Goal: Task Accomplishment & Management: Complete application form

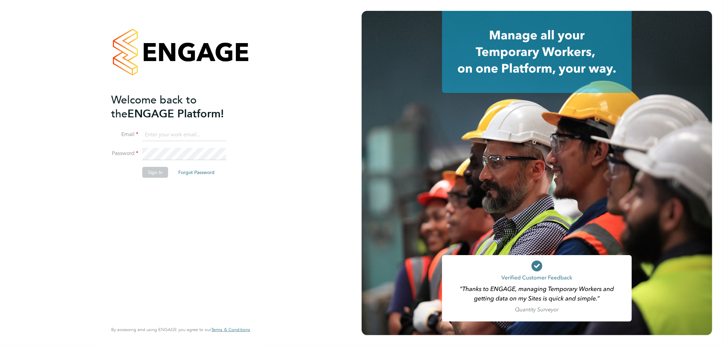
type input "roxanne.hayes@thinkrecruitment.co.uk"
click at [158, 170] on button "Sign In" at bounding box center [155, 172] width 26 height 11
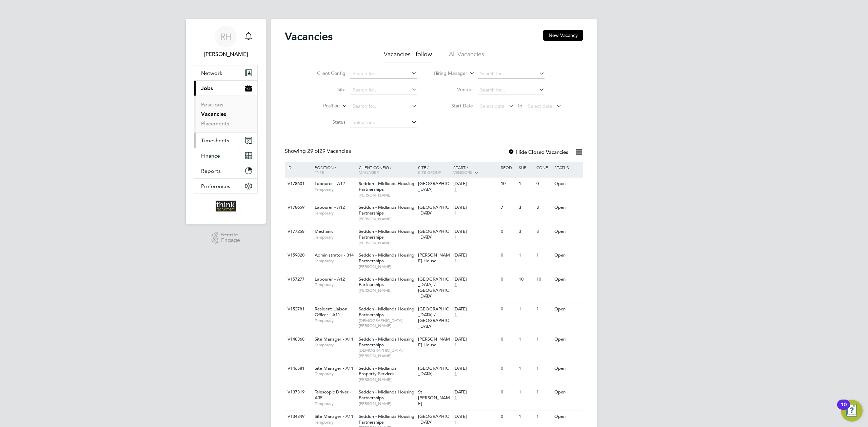
drag, startPoint x: 559, startPoint y: 37, endPoint x: 216, endPoint y: 140, distance: 358.4
click at [216, 140] on span "Timesheets" at bounding box center [215, 140] width 28 height 6
click at [220, 121] on link "Timesheets" at bounding box center [215, 120] width 28 height 6
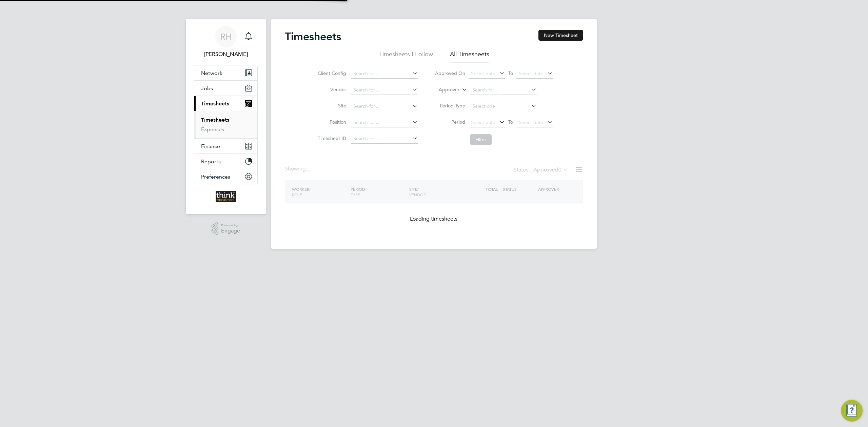
click at [551, 40] on button "New Timesheet" at bounding box center [561, 35] width 45 height 11
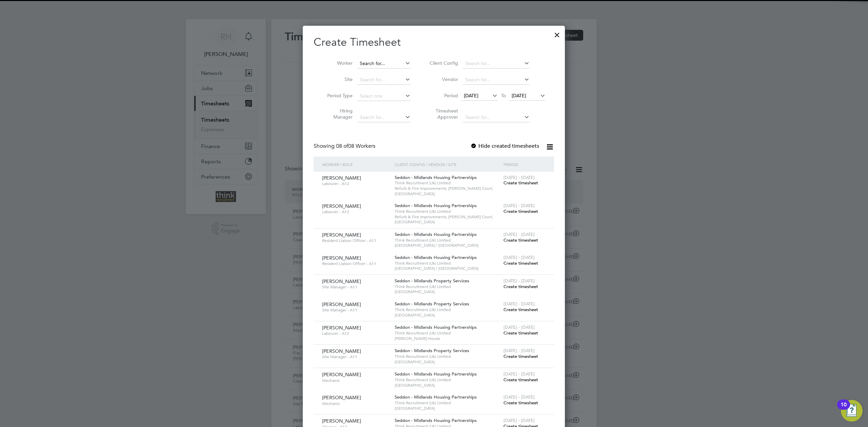
click at [390, 63] on input at bounding box center [383, 63] width 53 height 9
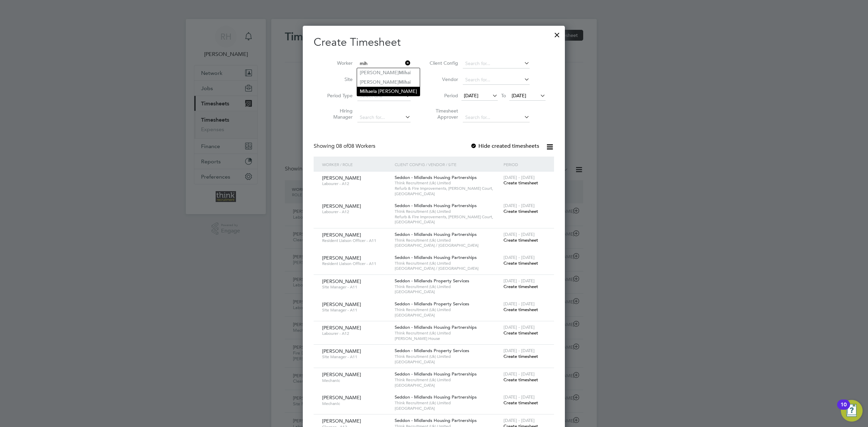
click at [394, 87] on li "Mih aela Beatrice Arnautu" at bounding box center [388, 91] width 63 height 9
type input "[PERSON_NAME] [PERSON_NAME]"
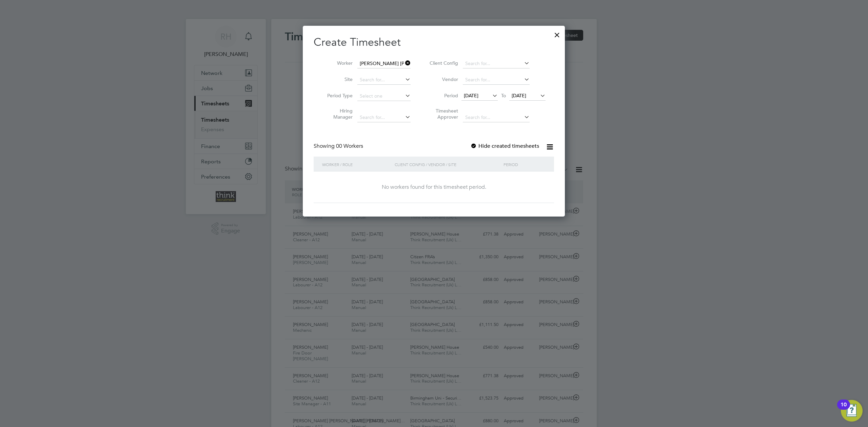
click at [479, 97] on span "[DATE]" at bounding box center [471, 96] width 15 height 6
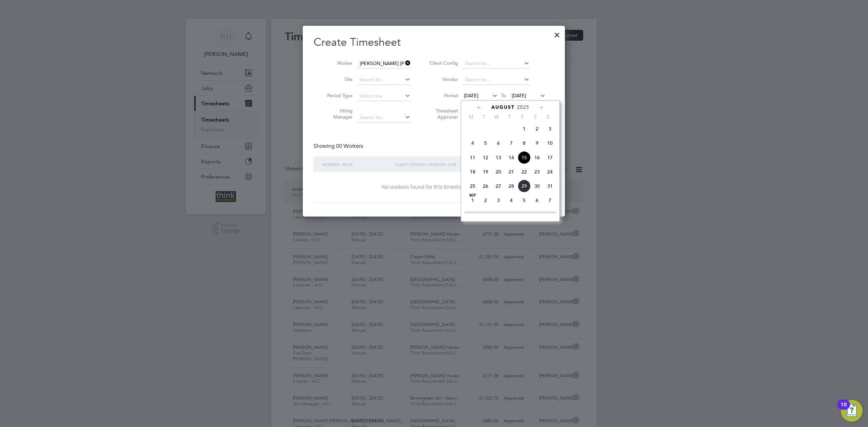
click at [473, 190] on span "25" at bounding box center [472, 186] width 13 height 13
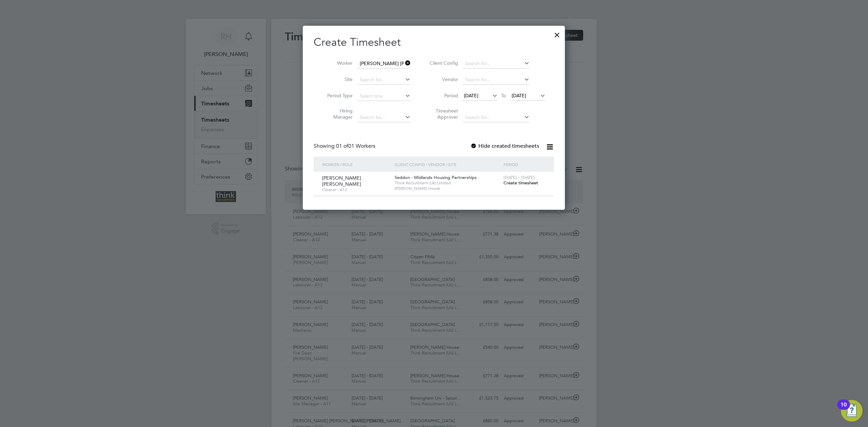
click at [531, 185] on span "Create timesheet" at bounding box center [521, 183] width 35 height 6
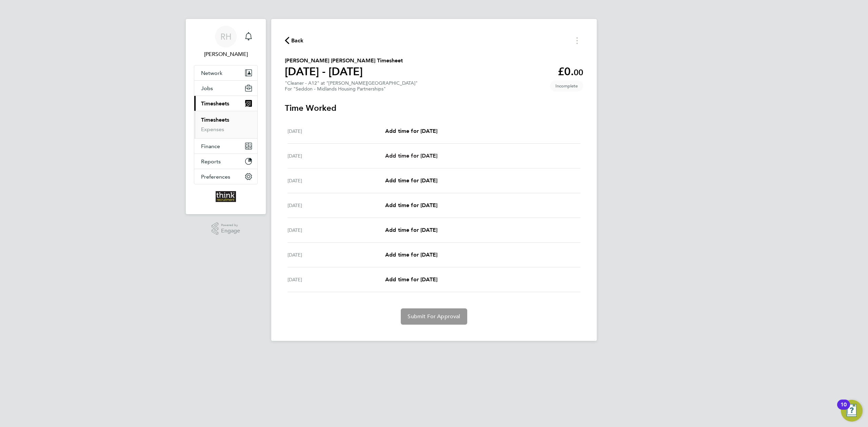
click at [406, 159] on span "Add time for Tue 26 Aug" at bounding box center [411, 156] width 52 height 6
select select "30"
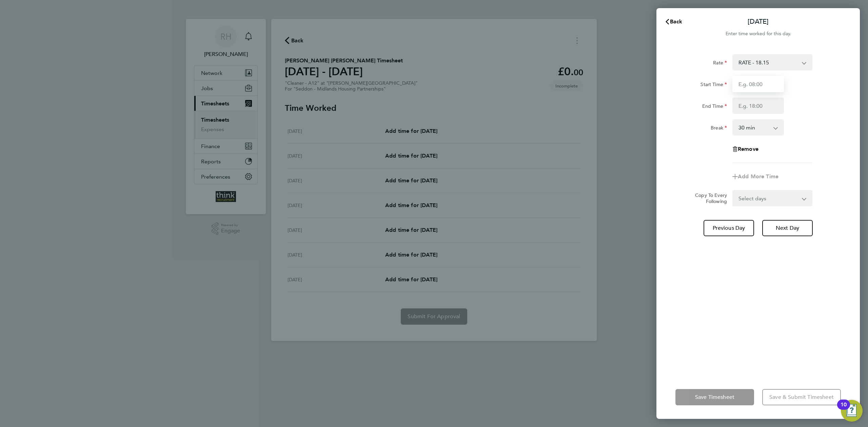
click at [723, 86] on input "Start Time" at bounding box center [759, 84] width 52 height 16
type input "08:00"
click at [723, 105] on input "End Time" at bounding box center [759, 106] width 52 height 16
type input "16:30"
click at [723, 133] on div "Break 0 min 15 min 30 min 45 min 60 min 75 min 90 min" at bounding box center [758, 127] width 171 height 16
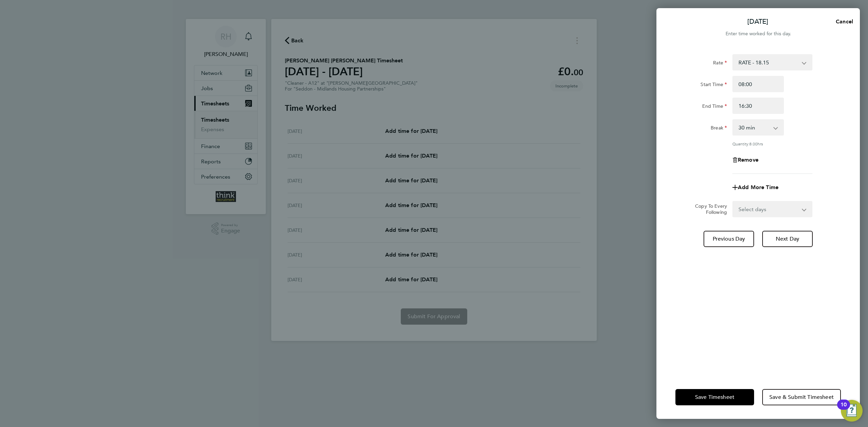
click at [723, 210] on select "Select days Day Weekday (Mon-Fri) Weekend (Sat-Sun) Wednesday Thursday Friday S…" at bounding box center [768, 209] width 71 height 15
select select "WEEKDAY"
click at [723, 202] on select "Select days Day Weekday (Mon-Fri) Weekend (Sat-Sun) Wednesday Thursday Friday S…" at bounding box center [768, 209] width 71 height 15
select select "2025-08-31"
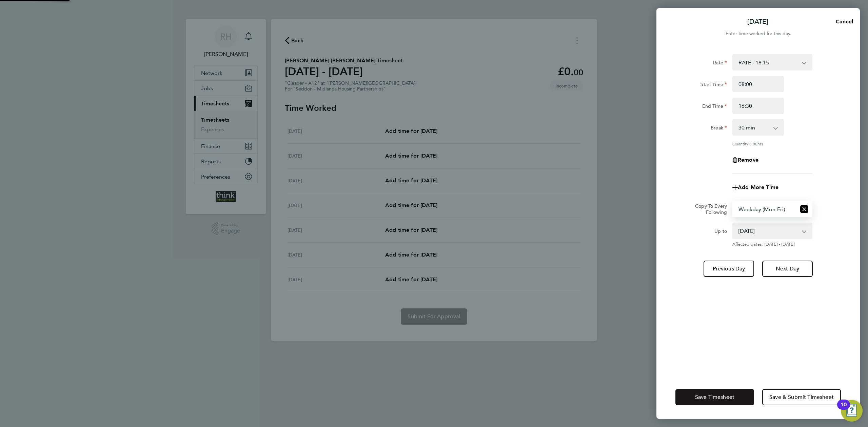
click at [723, 346] on button "Save Timesheet" at bounding box center [715, 397] width 79 height 16
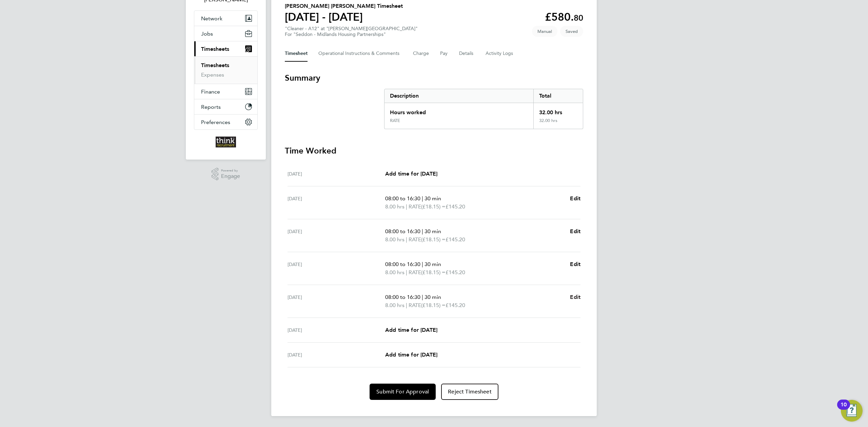
click at [578, 296] on span "Edit" at bounding box center [575, 297] width 11 height 6
select select "30"
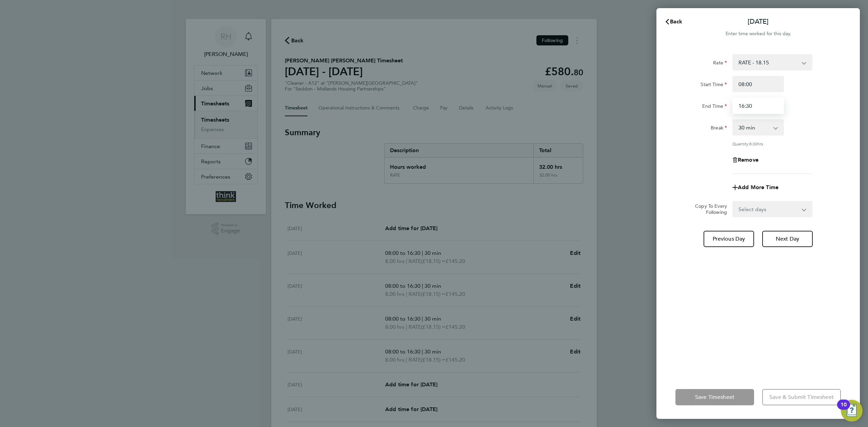
drag, startPoint x: 756, startPoint y: 110, endPoint x: 673, endPoint y: 110, distance: 82.4
click at [673, 110] on div "End Time 16:30" at bounding box center [758, 106] width 171 height 16
type input "15:30"
click at [699, 136] on div "Rate RATE - 18.15 Start Time 08:00 End Time 15:30 Break 0 min 15 min 30 min 45 …" at bounding box center [759, 114] width 166 height 120
click at [719, 346] on button "Save Timesheet" at bounding box center [715, 397] width 79 height 16
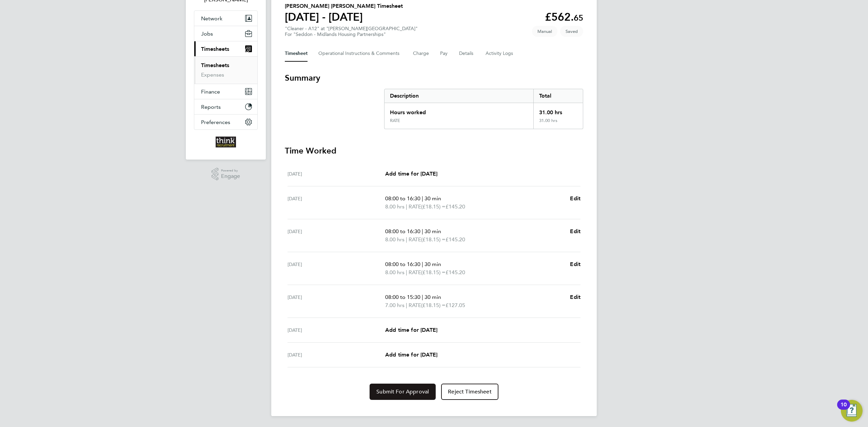
click at [403, 346] on span "Submit For Approval" at bounding box center [402, 392] width 53 height 7
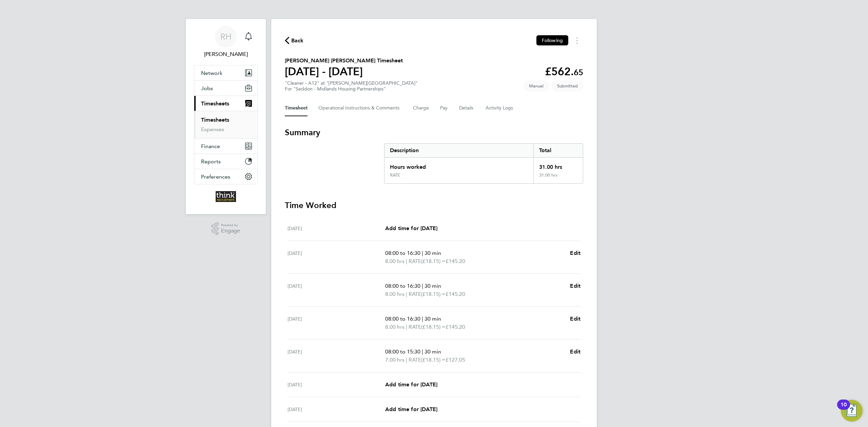
click at [303, 41] on span "Back" at bounding box center [297, 41] width 13 height 8
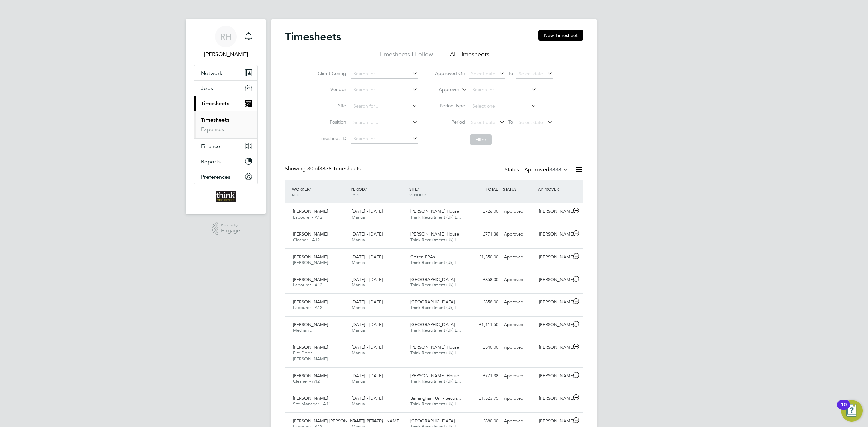
click at [554, 169] on span "3838" at bounding box center [555, 170] width 12 height 7
click at [537, 178] on li "All" at bounding box center [537, 181] width 31 height 9
click at [551, 34] on button "New Timesheet" at bounding box center [561, 35] width 45 height 11
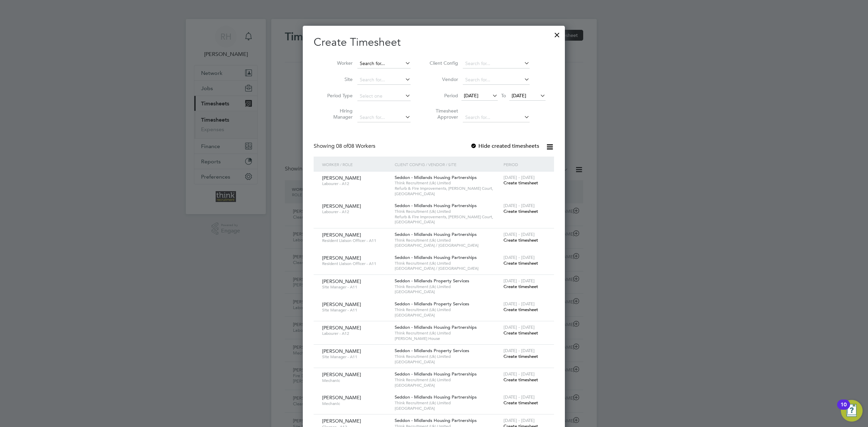
click at [382, 60] on input at bounding box center [383, 63] width 53 height 9
click at [373, 72] on li "Est her Akinyede" at bounding box center [384, 72] width 54 height 9
type input "[PERSON_NAME]"
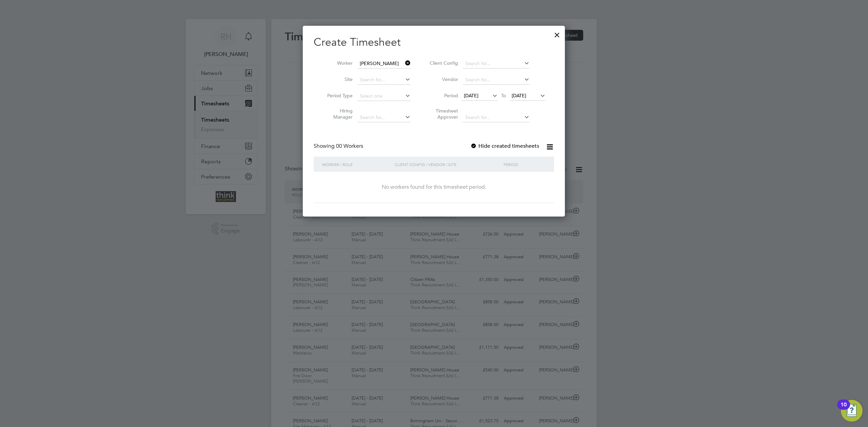
click at [483, 99] on span "15 Aug 2025" at bounding box center [480, 96] width 36 height 9
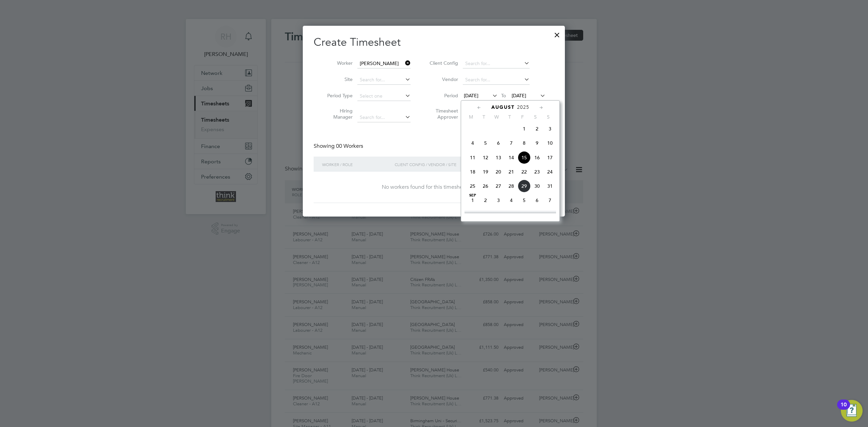
click at [404, 62] on icon at bounding box center [404, 62] width 0 height 9
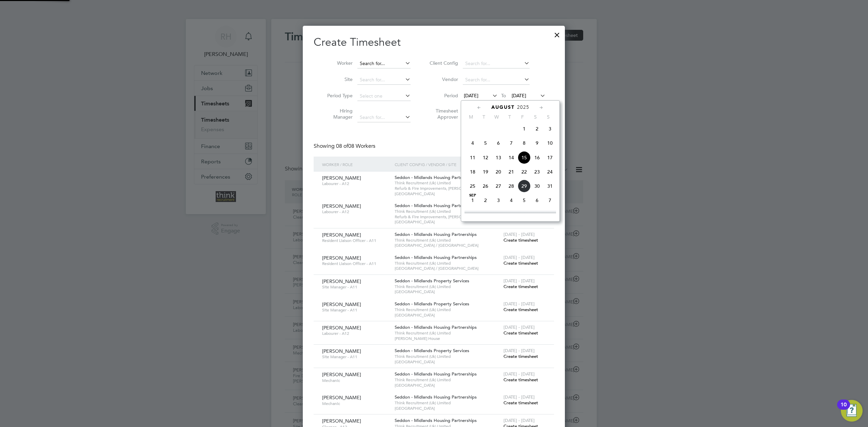
click at [387, 64] on input at bounding box center [383, 63] width 53 height 9
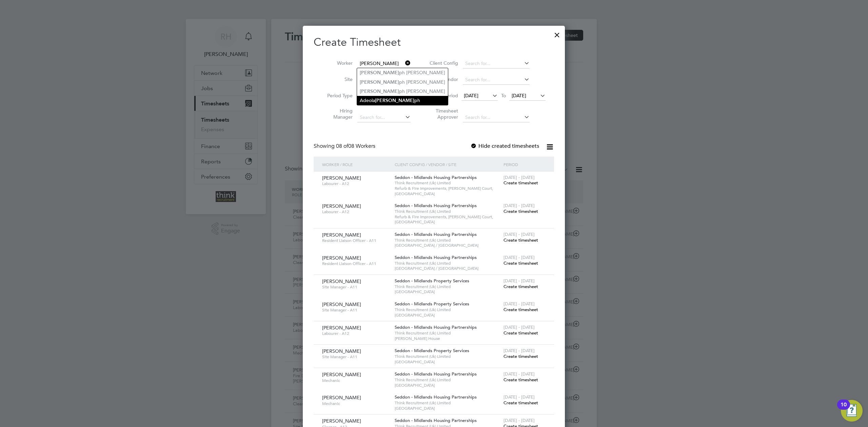
click at [384, 100] on b "Jose" at bounding box center [394, 101] width 39 height 6
type input "[PERSON_NAME]"
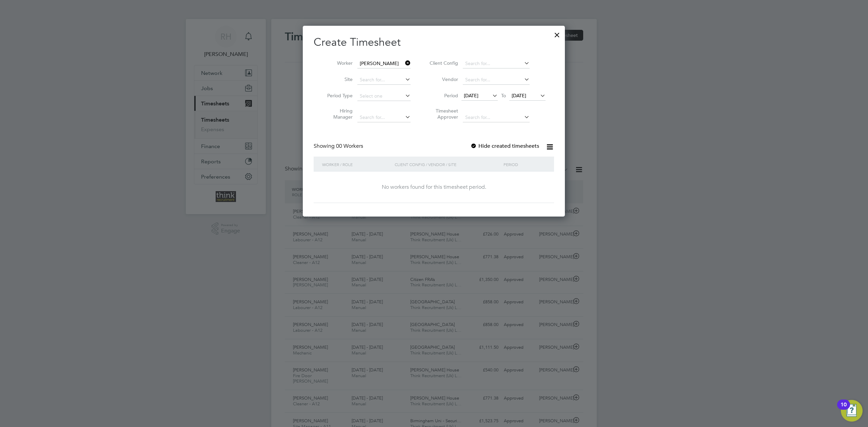
click at [479, 98] on span "15 Aug 2025" at bounding box center [471, 96] width 15 height 6
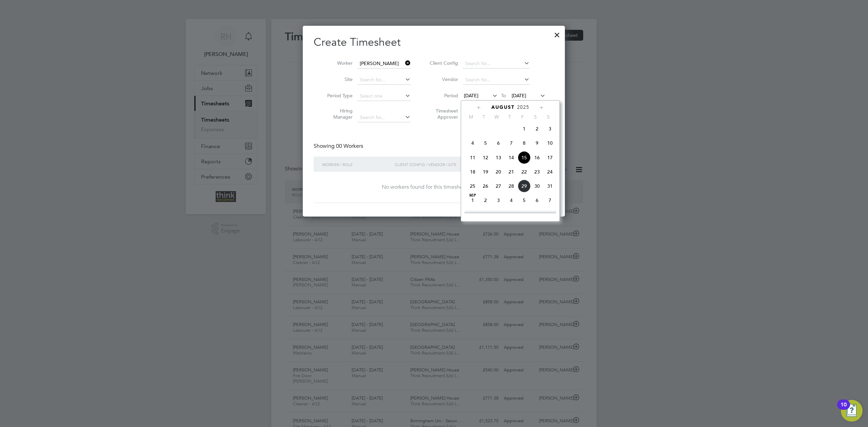
click at [470, 191] on span "25" at bounding box center [472, 186] width 13 height 13
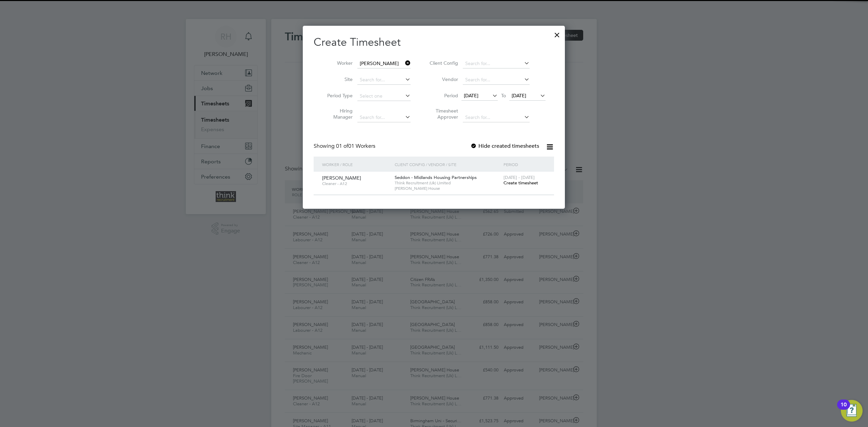
click at [522, 185] on span "Create timesheet" at bounding box center [521, 183] width 35 height 6
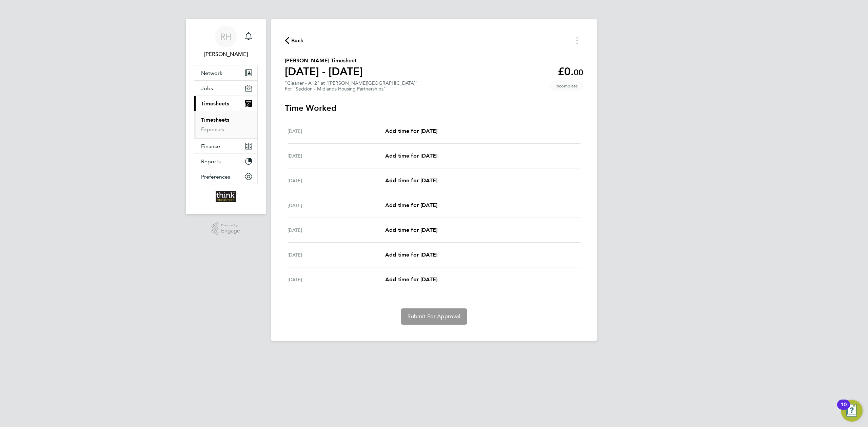
click at [410, 154] on span "Add time for Tue 26 Aug" at bounding box center [411, 156] width 52 height 6
select select "30"
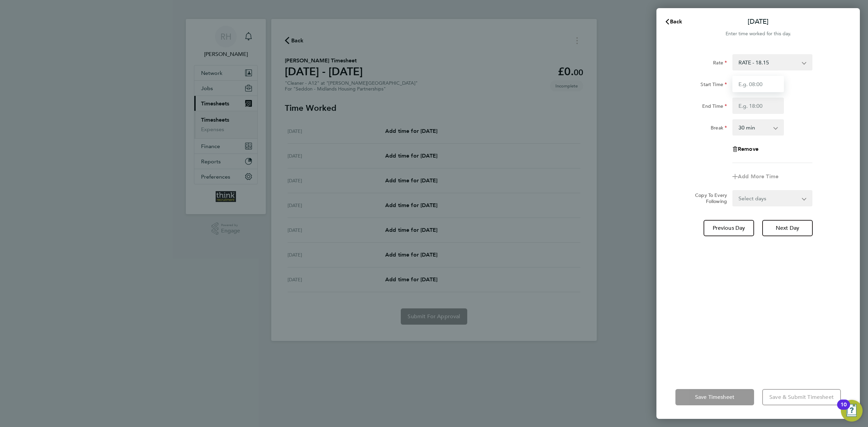
click at [723, 79] on input "Start Time" at bounding box center [759, 84] width 52 height 16
type input "08:00"
click at [723, 103] on input "End Time" at bounding box center [759, 106] width 52 height 16
type input "17:00"
drag, startPoint x: 753, startPoint y: 196, endPoint x: 755, endPoint y: 212, distance: 16.4
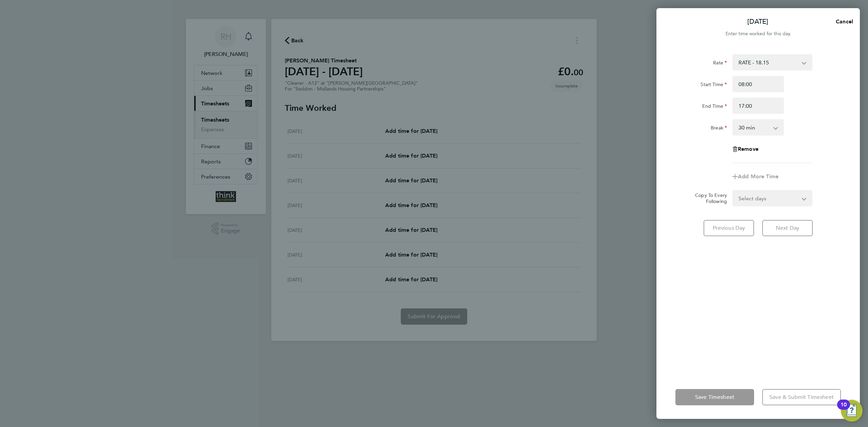
click at [723, 196] on form "Rate RATE - 18.15 Start Time 08:00 End Time 17:00 Break 0 min 15 min 30 min 45 …" at bounding box center [759, 130] width 166 height 152
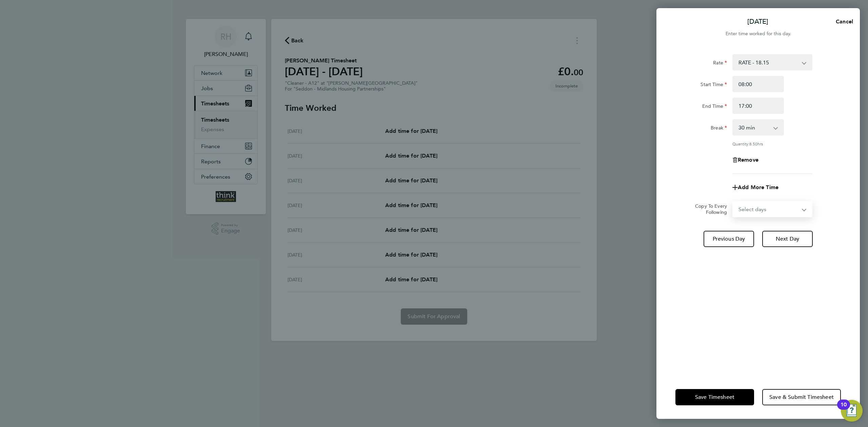
select select "WEEKDAY"
click at [723, 202] on select "Select days Day Weekday (Mon-Fri) Weekend (Sat-Sun) Wednesday Thursday Friday S…" at bounding box center [768, 209] width 71 height 15
select select "2025-08-31"
click at [679, 166] on div "Remove" at bounding box center [758, 160] width 171 height 16
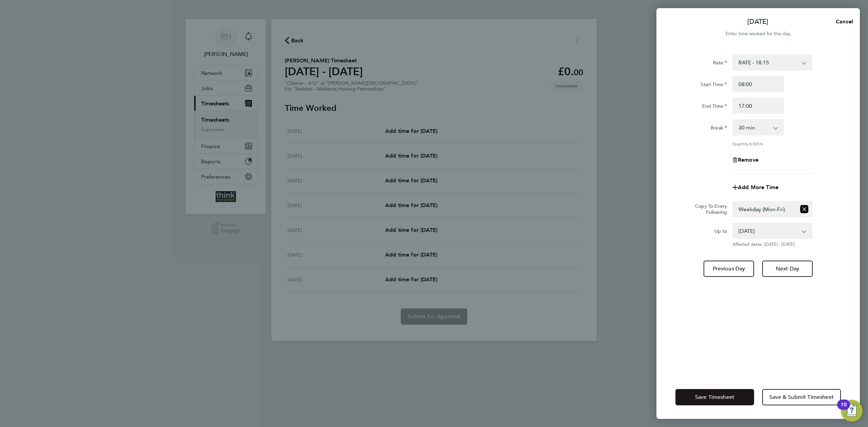
click at [723, 346] on button "Save Timesheet" at bounding box center [715, 397] width 79 height 16
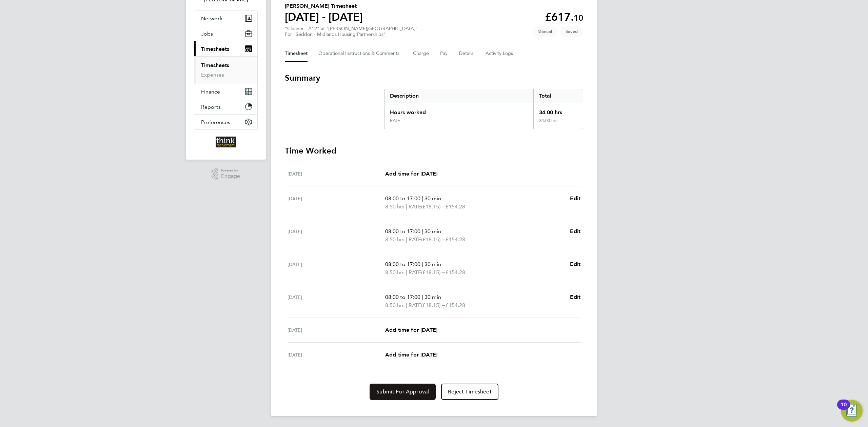
click at [421, 346] on button "Submit For Approval" at bounding box center [403, 392] width 66 height 16
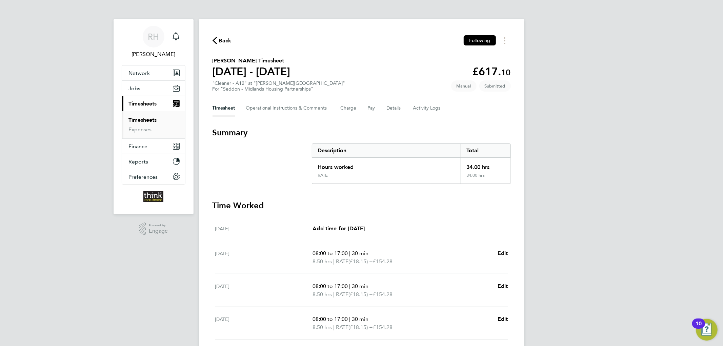
drag, startPoint x: 220, startPoint y: 41, endPoint x: 722, endPoint y: 206, distance: 528.3
click at [220, 41] on span "Back" at bounding box center [225, 41] width 13 height 8
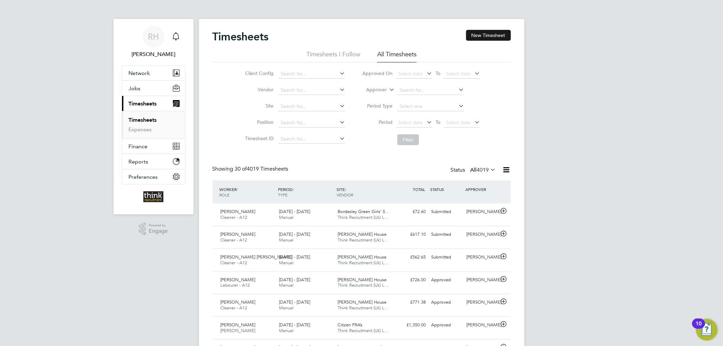
click at [490, 40] on button "New Timesheet" at bounding box center [488, 35] width 45 height 11
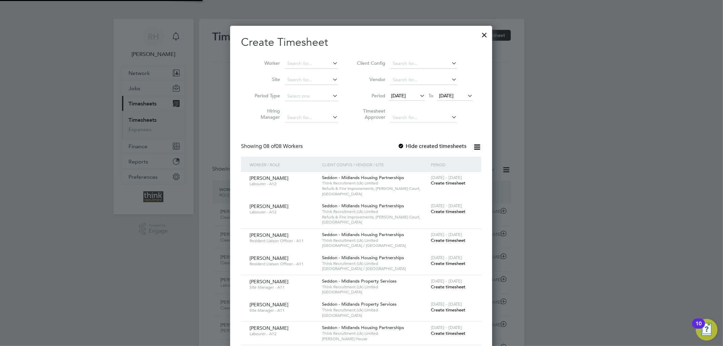
scroll to position [463, 263]
click at [296, 73] on b "Esther" at bounding box center [306, 73] width 39 height 6
type input "[PERSON_NAME]"
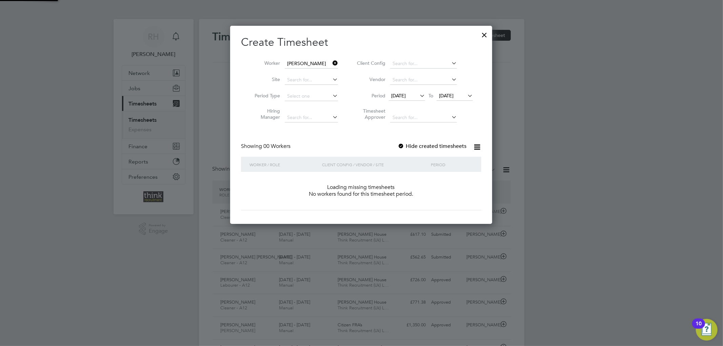
scroll to position [191, 263]
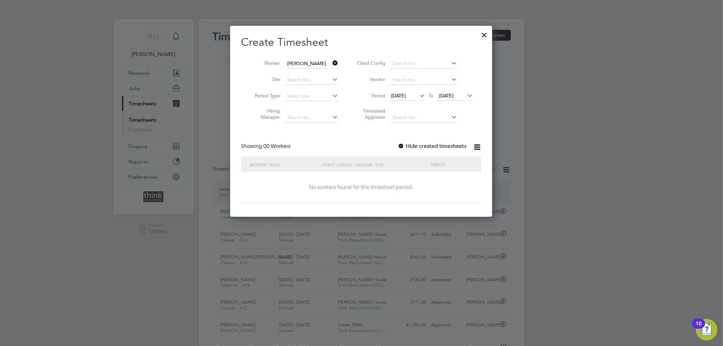
click at [408, 92] on span "[DATE]" at bounding box center [407, 96] width 36 height 9
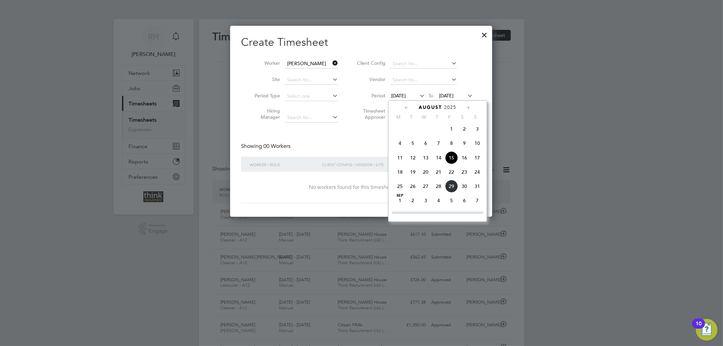
click at [403, 189] on span "25" at bounding box center [400, 186] width 13 height 13
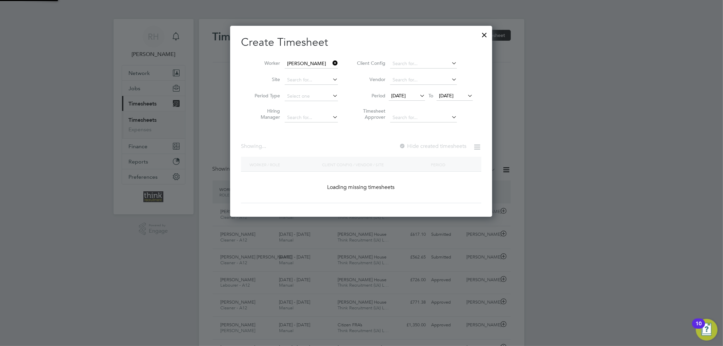
scroll to position [183, 263]
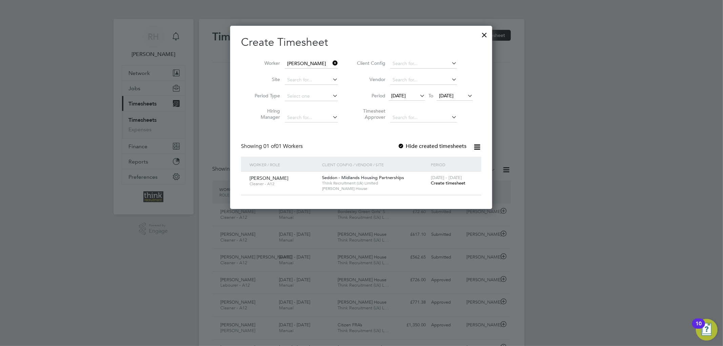
click at [449, 182] on span "Create timesheet" at bounding box center [448, 183] width 35 height 6
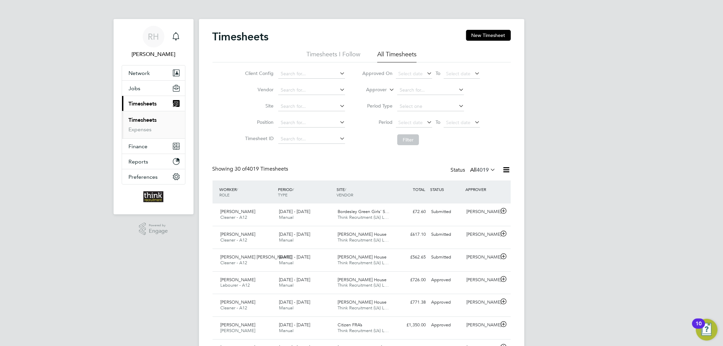
scroll to position [17, 59]
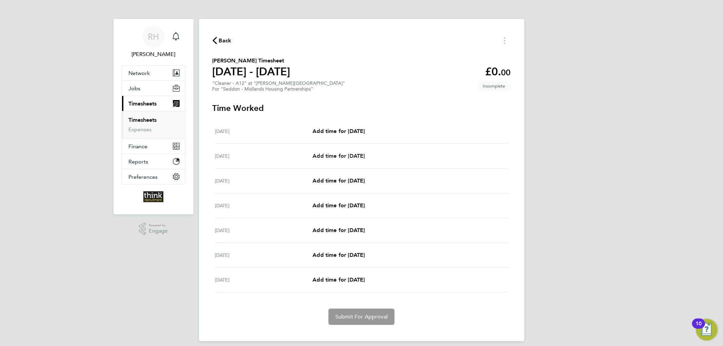
click at [344, 158] on span "Add time for [DATE]" at bounding box center [339, 156] width 52 height 6
select select "30"
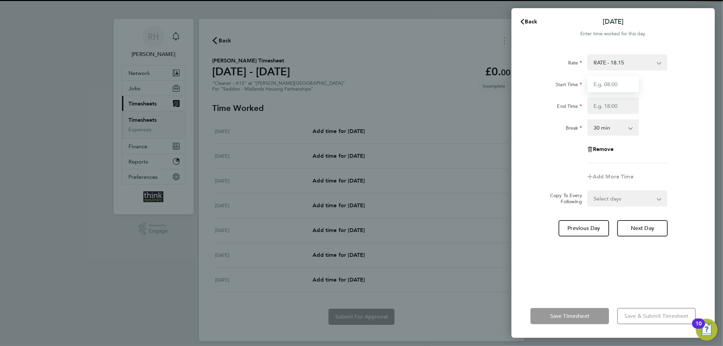
click at [627, 78] on input "Start Time" at bounding box center [614, 84] width 52 height 16
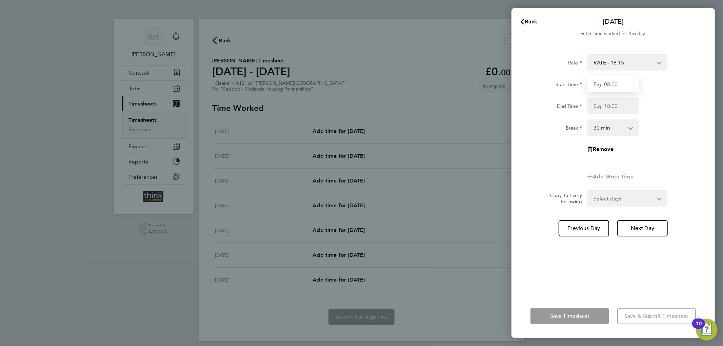
type input "08:00"
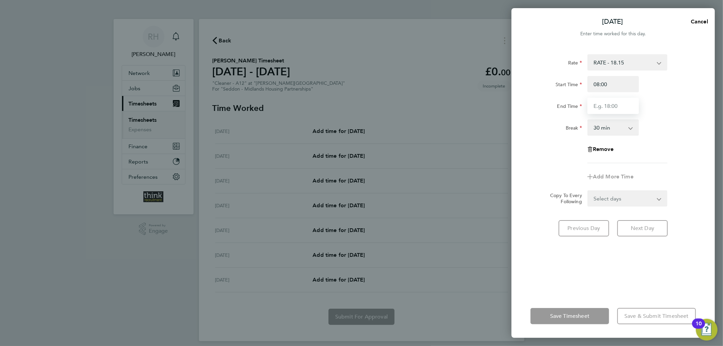
click at [609, 103] on input "End Time" at bounding box center [614, 106] width 52 height 16
type input "17:00"
click at [612, 198] on form "Rate RATE - 18.15 Start Time 08:00 End Time 17:00 Break 0 min 15 min 30 min 45 …" at bounding box center [614, 130] width 166 height 152
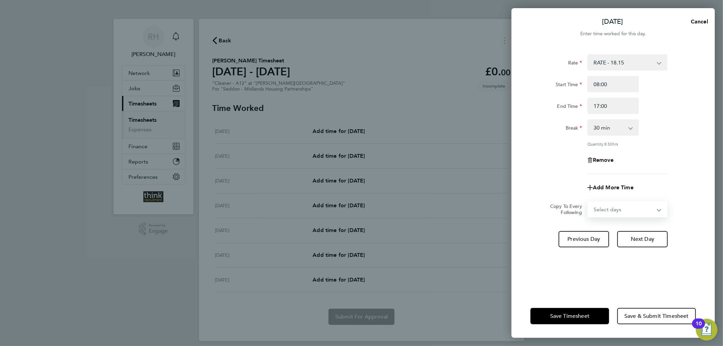
select select "WEEKDAY"
click at [588, 202] on select "Select days Day Weekday (Mon-Fri) Weekend (Sat-Sun) [DATE] [DATE] [DATE] [DATE]…" at bounding box center [623, 209] width 71 height 15
select select "[DATE]"
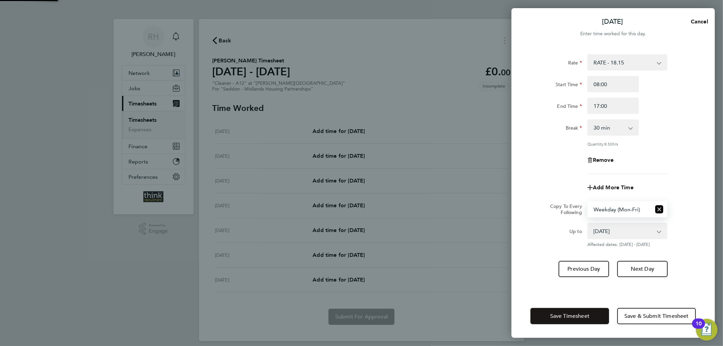
click at [586, 313] on span "Save Timesheet" at bounding box center [569, 316] width 39 height 7
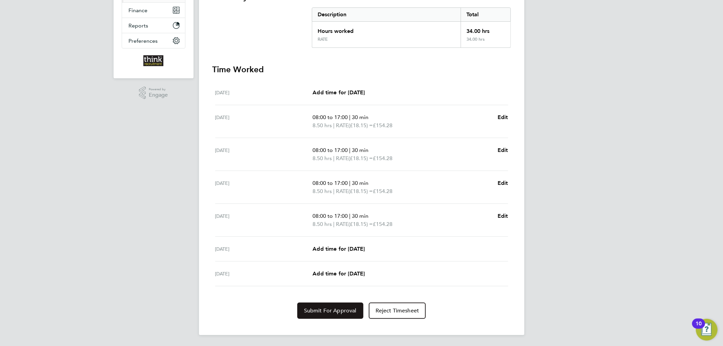
click at [338, 310] on span "Submit For Approval" at bounding box center [330, 310] width 53 height 7
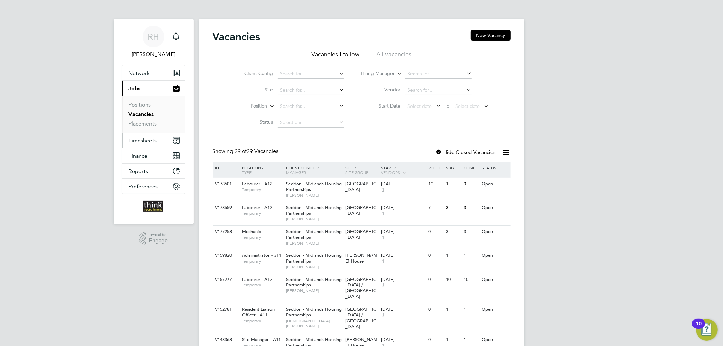
click at [171, 139] on button "Timesheets" at bounding box center [153, 140] width 63 height 15
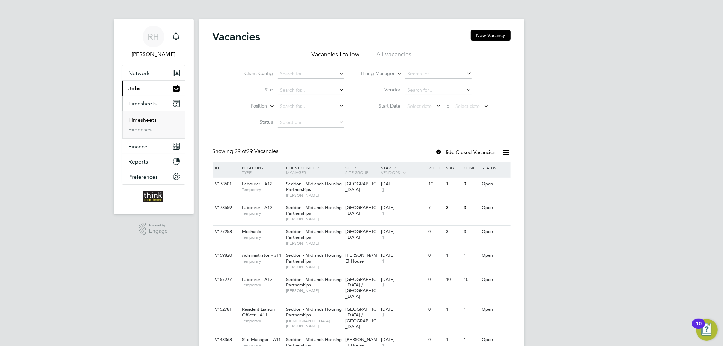
click at [150, 119] on link "Timesheets" at bounding box center [143, 120] width 28 height 6
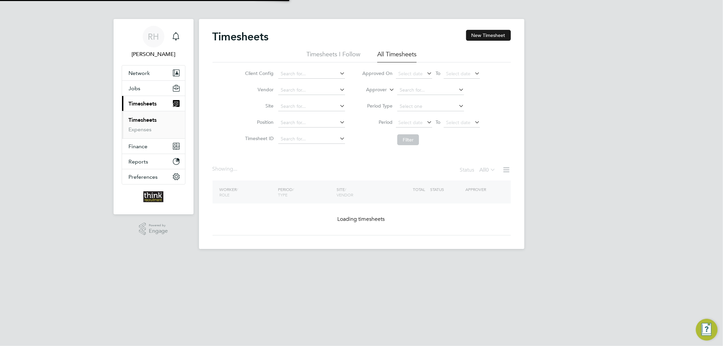
click at [494, 35] on button "New Timesheet" at bounding box center [488, 35] width 45 height 11
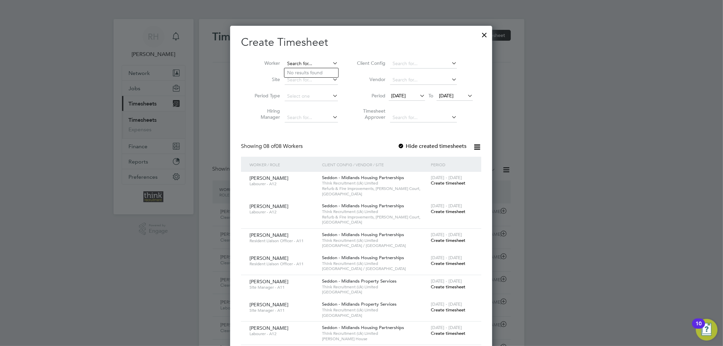
click at [305, 64] on input at bounding box center [311, 63] width 53 height 9
click at [317, 81] on li "Del roy Johnson" at bounding box center [315, 82] width 60 height 9
type input "[PERSON_NAME]"
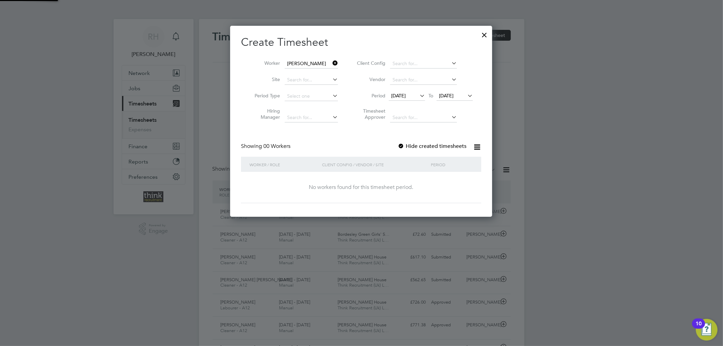
click at [415, 92] on span "[DATE]" at bounding box center [407, 96] width 36 height 9
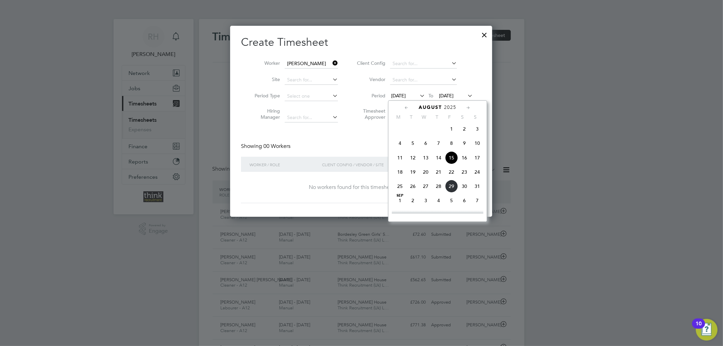
click at [400, 190] on span "25" at bounding box center [400, 186] width 13 height 13
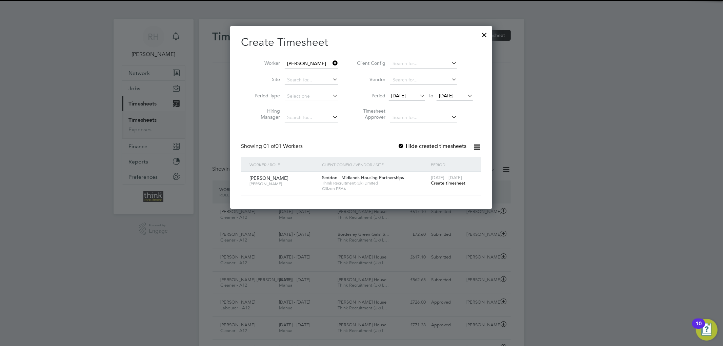
click at [455, 182] on span "Create timesheet" at bounding box center [448, 183] width 35 height 6
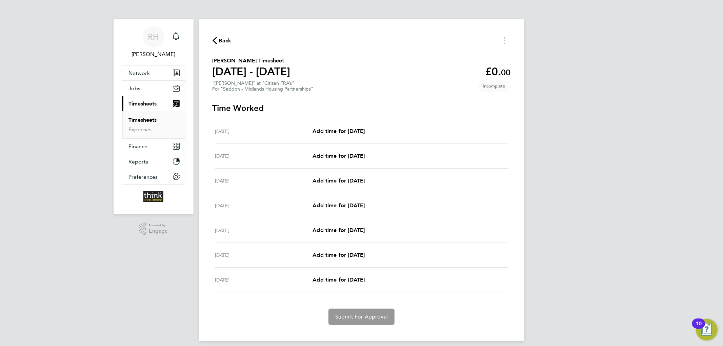
click at [336, 151] on div "Tue 26 Aug Add time for Tue 26 Aug Add time for Tue 26 Aug" at bounding box center [361, 156] width 293 height 25
click at [340, 155] on span "Add time for [DATE]" at bounding box center [339, 156] width 52 height 6
select select "30"
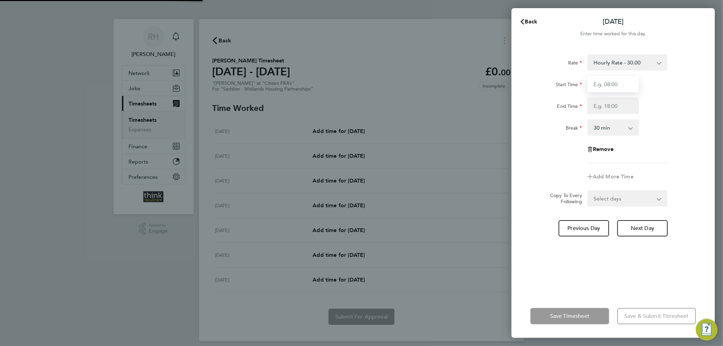
click at [626, 79] on input "Start Time" at bounding box center [614, 84] width 52 height 16
type input "07:30"
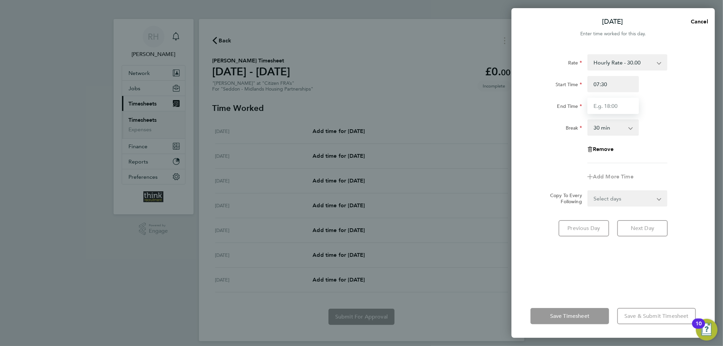
click at [615, 105] on input "End Time" at bounding box center [614, 106] width 52 height 16
type input "17:00"
click at [692, 130] on div "Break 0 min 15 min 30 min 45 min 60 min 75 min 90 min" at bounding box center [613, 127] width 171 height 16
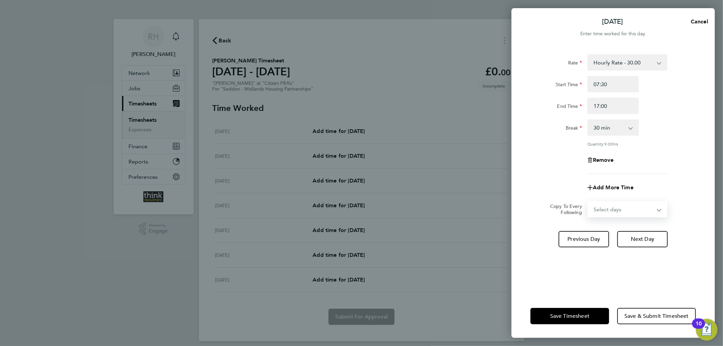
click at [612, 206] on select "Select days Day Weekday (Mon-Fri) Weekend (Sat-Sun) [DATE] [DATE] [DATE] [DATE]…" at bounding box center [623, 209] width 71 height 15
select select "WEEKDAY"
click at [588, 202] on select "Select days Day Weekday (Mon-Fri) Weekend (Sat-Sun) [DATE] [DATE] [DATE] [DATE]…" at bounding box center [623, 209] width 71 height 15
select select "[DATE]"
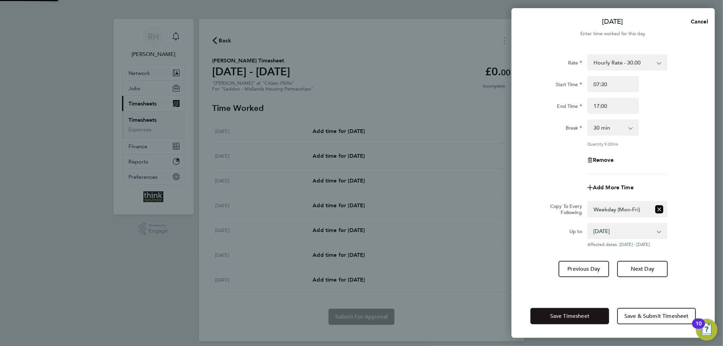
click at [592, 317] on button "Save Timesheet" at bounding box center [570, 316] width 79 height 16
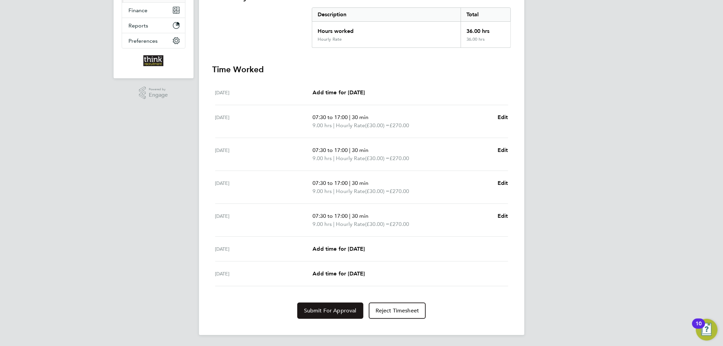
click at [340, 311] on span "Submit For Approval" at bounding box center [330, 310] width 53 height 7
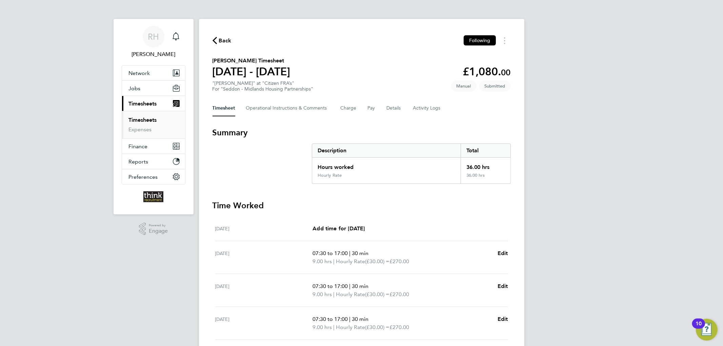
click at [150, 117] on ul "Timesheets Expenses" at bounding box center [153, 124] width 63 height 27
click at [148, 124] on li "Timesheets" at bounding box center [154, 121] width 51 height 9
click at [147, 119] on link "Timesheets" at bounding box center [143, 120] width 28 height 6
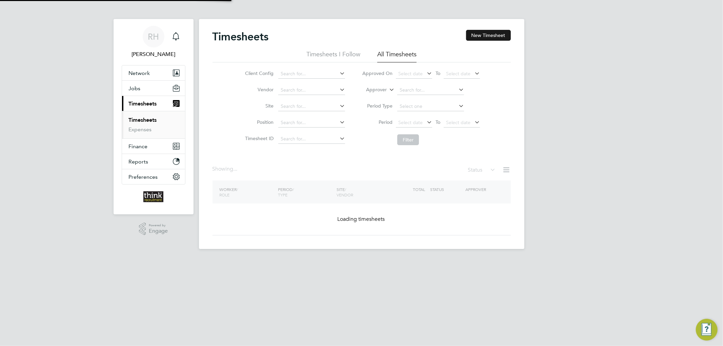
drag, startPoint x: 483, startPoint y: 32, endPoint x: 474, endPoint y: 37, distance: 10.4
click at [483, 32] on button "New Timesheet" at bounding box center [488, 35] width 45 height 11
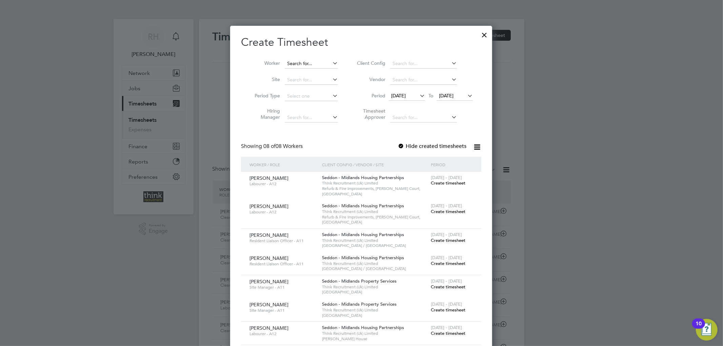
click at [312, 63] on input at bounding box center [311, 63] width 53 height 9
click at [319, 72] on li "Daniel Dix" at bounding box center [327, 72] width 85 height 9
type input "[PERSON_NAME]"
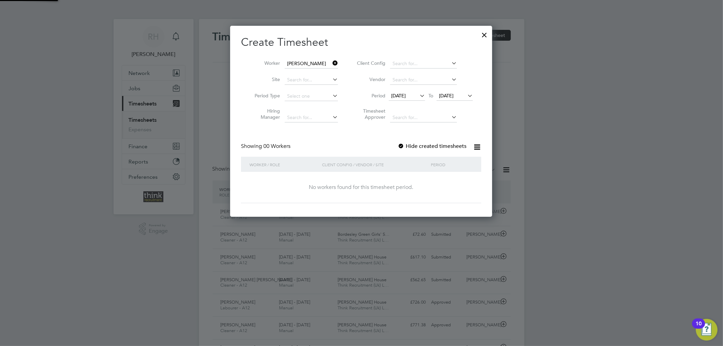
click at [406, 94] on span "15 Aug 2025" at bounding box center [398, 96] width 15 height 6
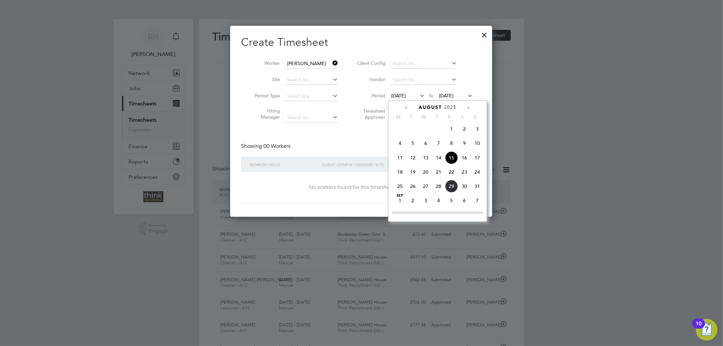
click at [398, 191] on span "25" at bounding box center [400, 186] width 13 height 13
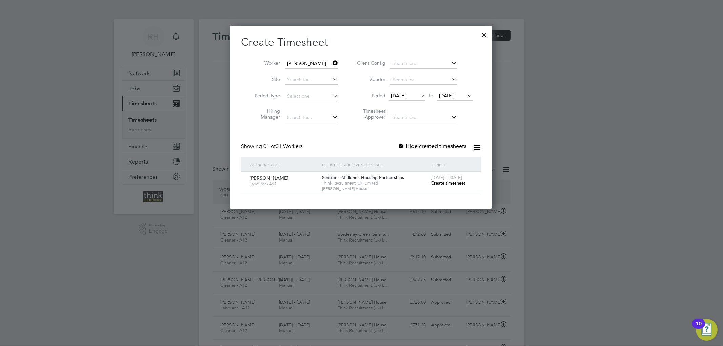
click at [451, 181] on span "Create timesheet" at bounding box center [448, 183] width 35 height 6
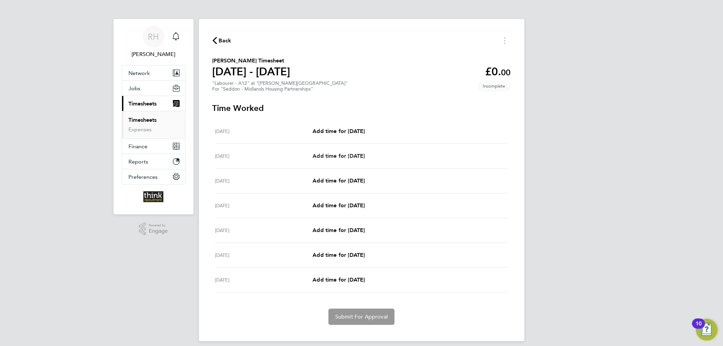
click at [351, 158] on span "Add time for Tue 26 Aug" at bounding box center [339, 156] width 52 height 6
select select "30"
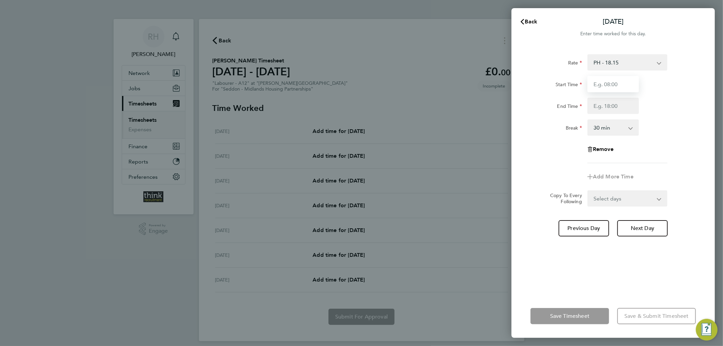
click at [613, 86] on input "Start Time" at bounding box center [614, 84] width 52 height 16
type input "08:00"
drag, startPoint x: 612, startPoint y: 105, endPoint x: 614, endPoint y: 111, distance: 6.8
click at [612, 105] on input "End Time" at bounding box center [614, 106] width 52 height 16
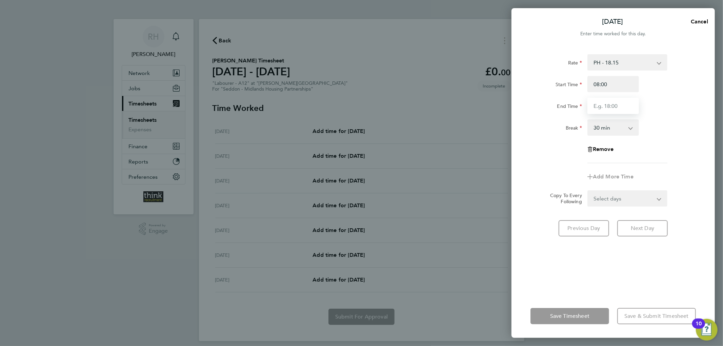
type input "16:30"
click at [685, 116] on div "Rate PH - 18.15 Start Time 08:00 End Time 16:30 Break 0 min 15 min 30 min 45 mi…" at bounding box center [614, 108] width 166 height 109
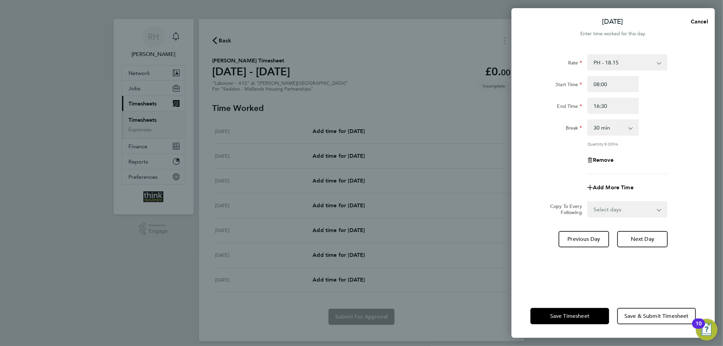
drag, startPoint x: 613, startPoint y: 207, endPoint x: 615, endPoint y: 211, distance: 4.3
click at [613, 207] on select "Select days Day Weekday (Mon-Fri) Weekend (Sat-Sun) Wednesday Thursday Friday S…" at bounding box center [623, 209] width 71 height 15
select select "WEEKDAY"
click at [588, 202] on select "Select days Day Weekday (Mon-Fri) Weekend (Sat-Sun) Wednesday Thursday Friday S…" at bounding box center [623, 209] width 71 height 15
select select "2025-08-31"
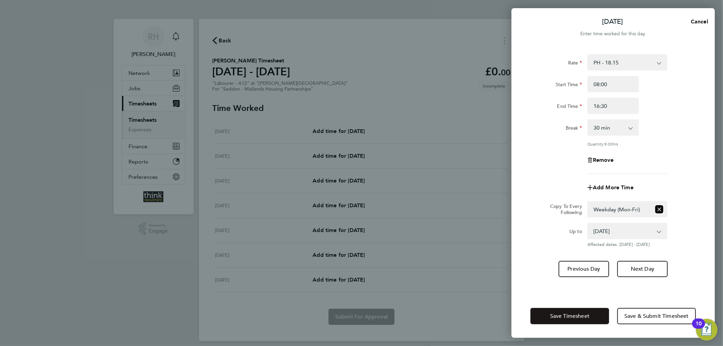
click at [582, 318] on span "Save Timesheet" at bounding box center [569, 316] width 39 height 7
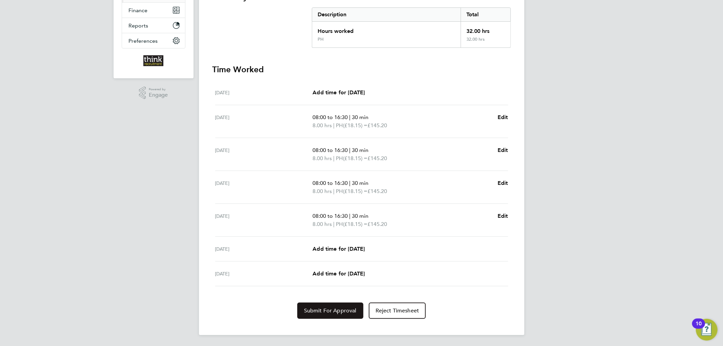
click at [318, 303] on button "Submit For Approval" at bounding box center [330, 311] width 66 height 16
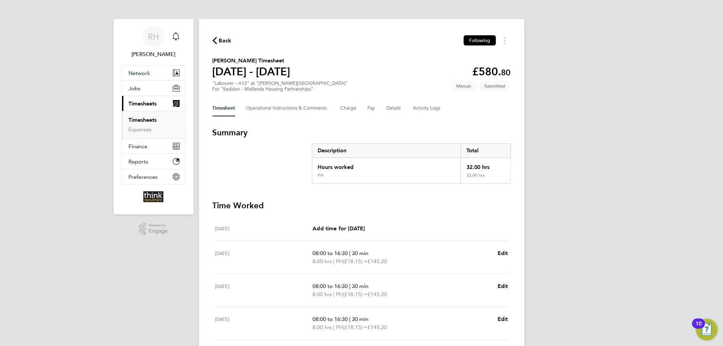
click at [140, 117] on link "Timesheets" at bounding box center [143, 120] width 28 height 6
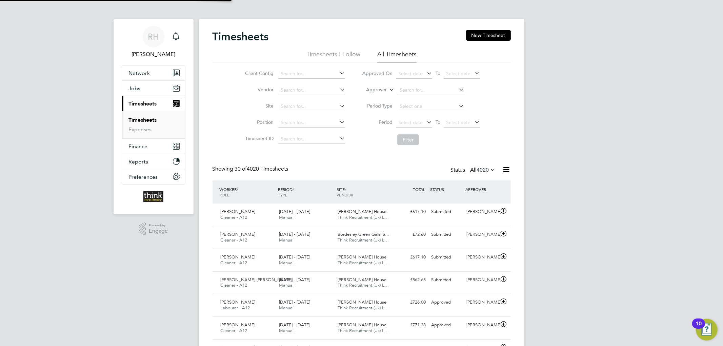
scroll to position [17, 59]
click at [496, 32] on button "New Timesheet" at bounding box center [488, 35] width 45 height 11
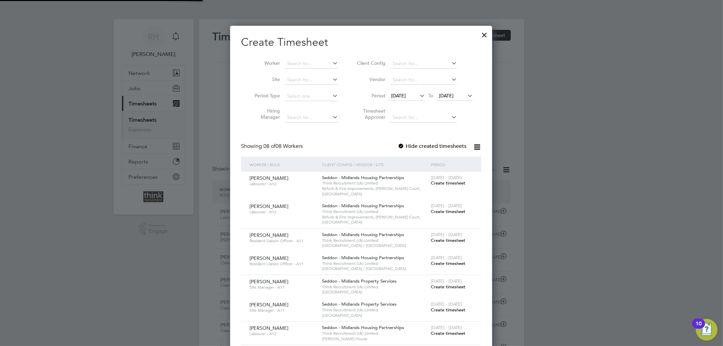
scroll to position [463, 263]
click at [314, 60] on input at bounding box center [311, 63] width 53 height 9
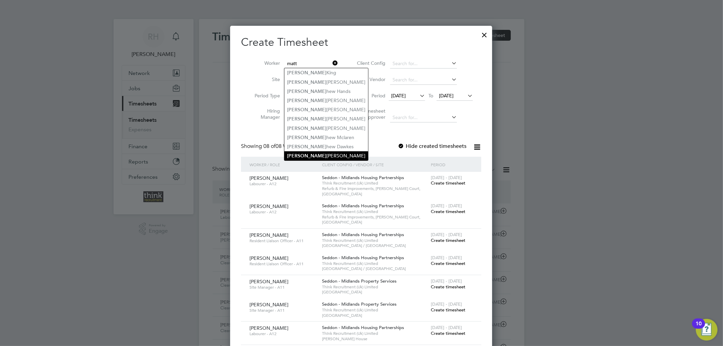
click at [317, 153] on li "[PERSON_NAME] [PERSON_NAME]" at bounding box center [327, 155] width 84 height 9
type input "[PERSON_NAME]"
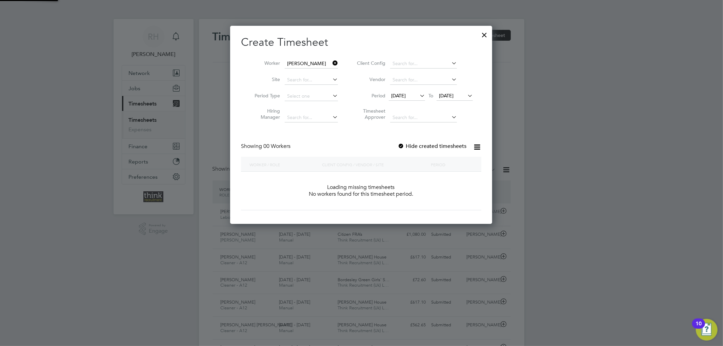
scroll to position [191, 263]
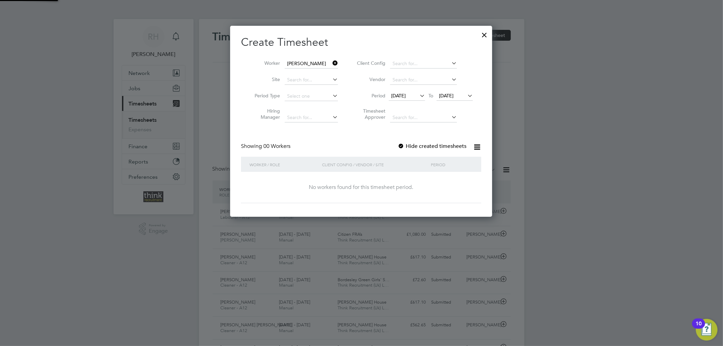
click at [406, 95] on span "[DATE]" at bounding box center [398, 96] width 15 height 6
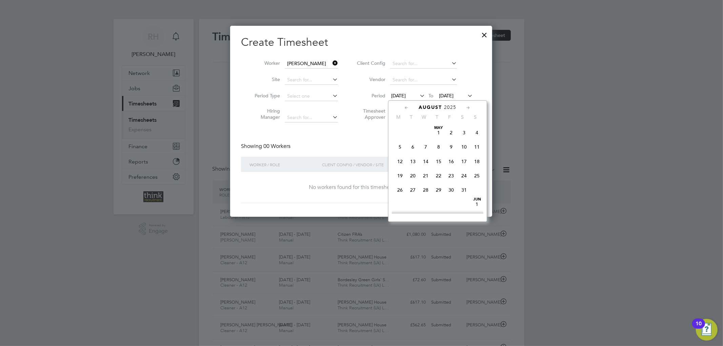
scroll to position [233, 0]
click at [402, 188] on span "25" at bounding box center [400, 186] width 13 height 13
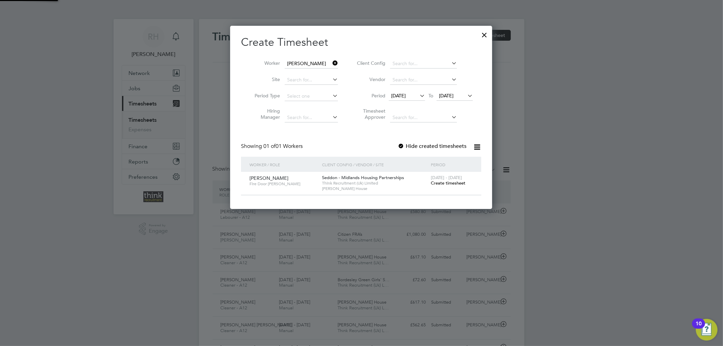
scroll to position [183, 263]
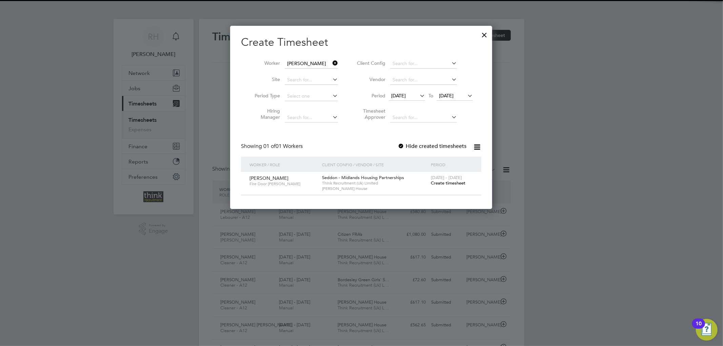
click at [445, 187] on div "[DATE] - [DATE] Create timesheet" at bounding box center [451, 181] width 45 height 18
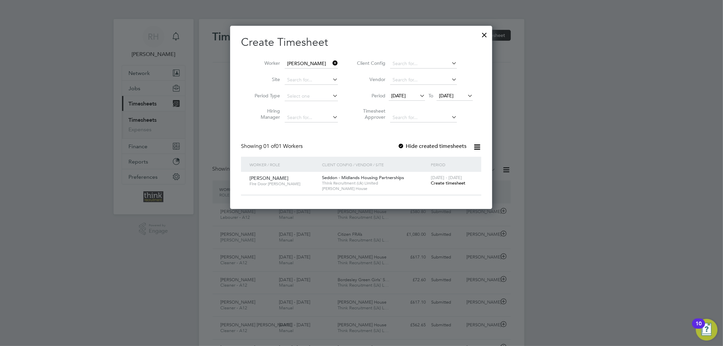
click at [445, 182] on span "Create timesheet" at bounding box center [448, 183] width 35 height 6
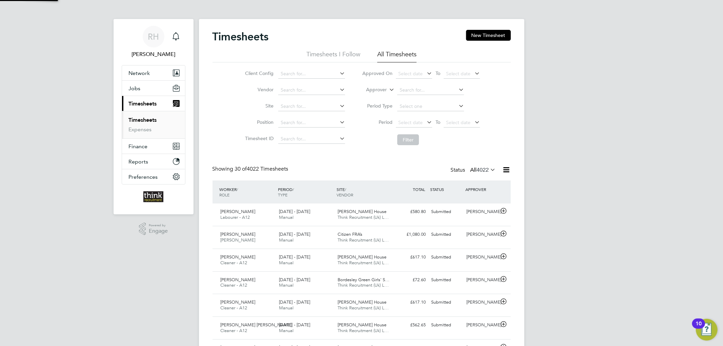
scroll to position [3, 3]
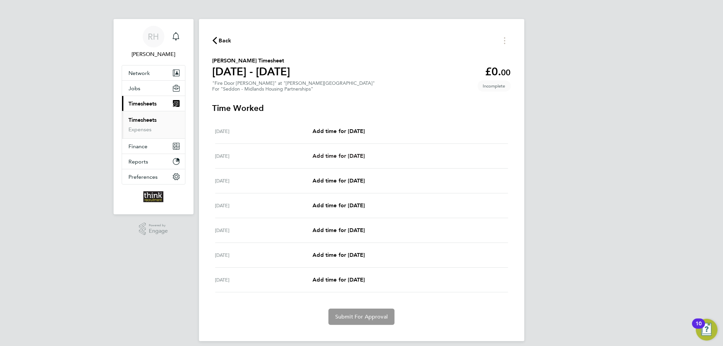
click at [341, 156] on span "Add time for Tue 26 Aug" at bounding box center [339, 156] width 52 height 6
select select "30"
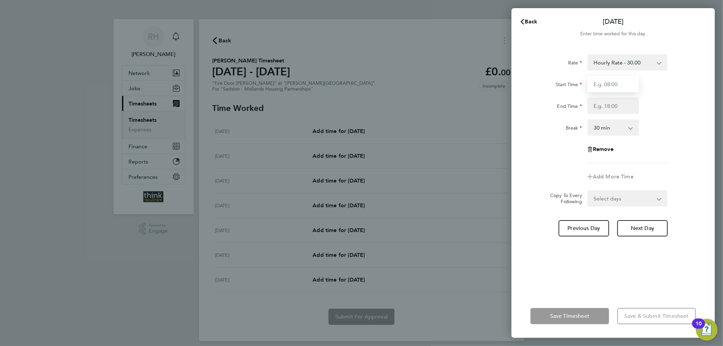
click at [617, 84] on input "Start Time" at bounding box center [614, 84] width 52 height 16
type input "07:00"
click at [608, 104] on input "End Time" at bounding box center [614, 106] width 52 height 16
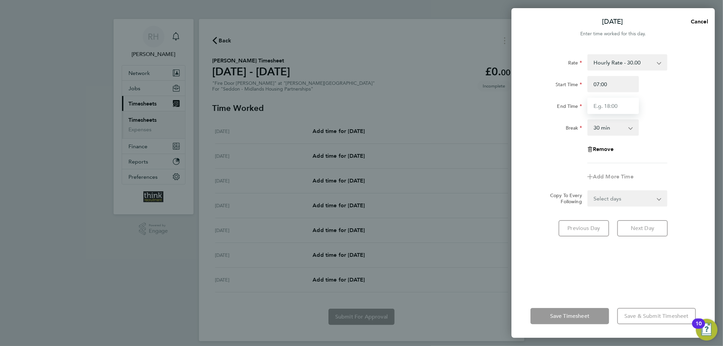
type input "17:00"
click at [604, 197] on form "Rate Hourly Rate - 30.00 Start Time 07:00 End Time 17:00 Break 0 min 15 min 30 …" at bounding box center [614, 130] width 166 height 152
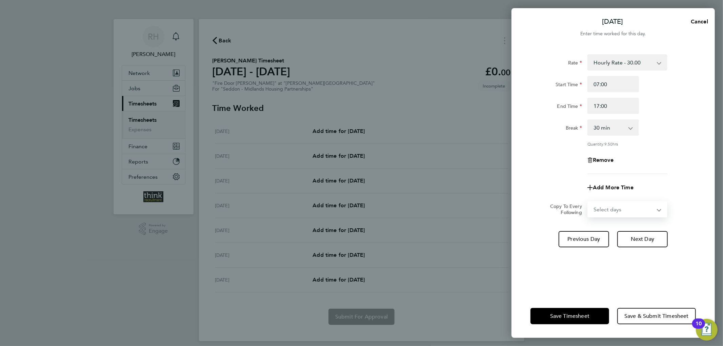
select select "WEEKDAY"
click at [588, 202] on select "Select days Day Weekday (Mon-Fri) Weekend (Sat-Sun) Wednesday Thursday Friday S…" at bounding box center [623, 209] width 71 height 15
select select "2025-08-31"
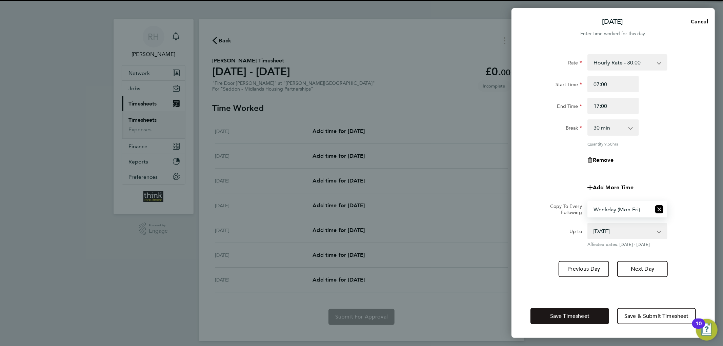
click at [587, 310] on button "Save Timesheet" at bounding box center [570, 316] width 79 height 16
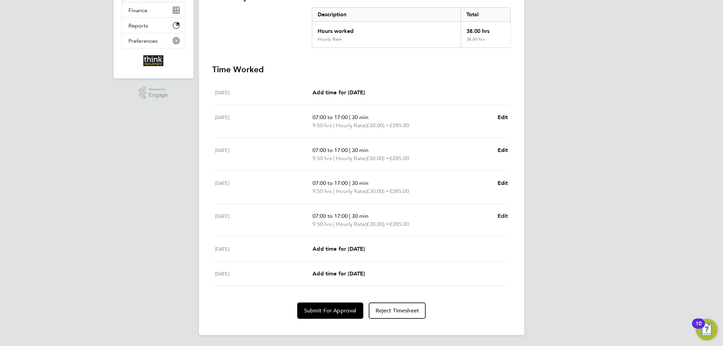
click at [498, 216] on span "Edit" at bounding box center [503, 216] width 11 height 6
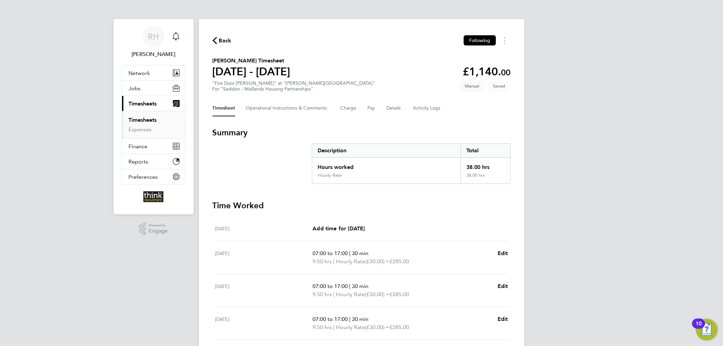
select select "30"
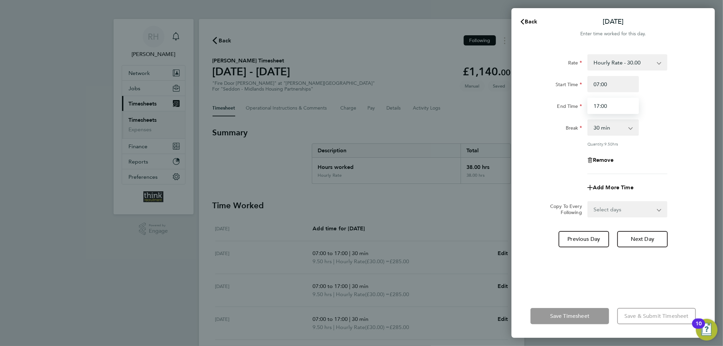
drag, startPoint x: 615, startPoint y: 104, endPoint x: 557, endPoint y: 108, distance: 58.4
click at [557, 108] on div "End Time 17:00" at bounding box center [613, 106] width 171 height 16
type input "16:00"
click at [548, 112] on div "End Time" at bounding box center [556, 106] width 57 height 16
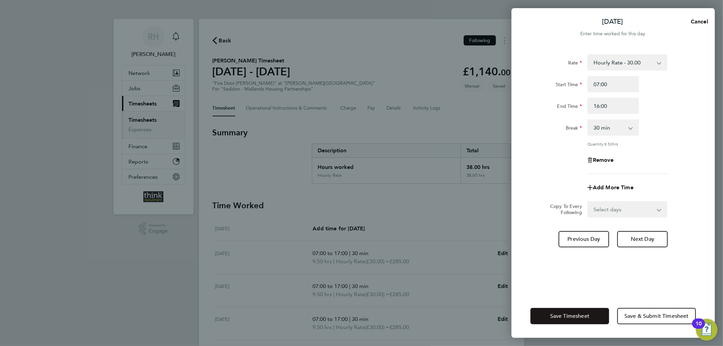
click at [588, 316] on span "Save Timesheet" at bounding box center [569, 316] width 39 height 7
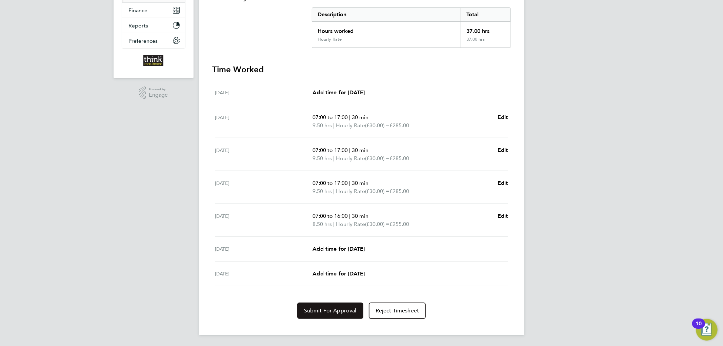
click at [335, 309] on span "Submit For Approval" at bounding box center [330, 310] width 53 height 7
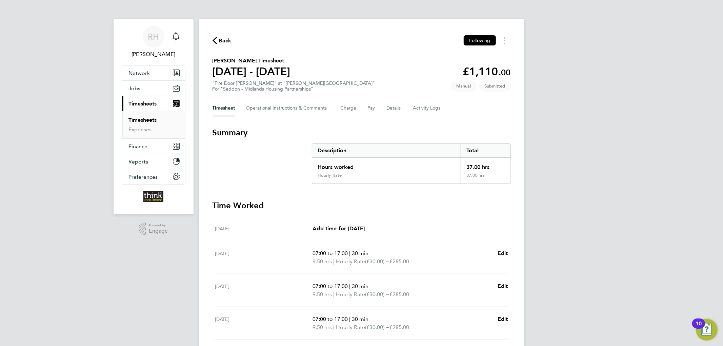
click at [219, 40] on span "Back" at bounding box center [225, 41] width 13 height 8
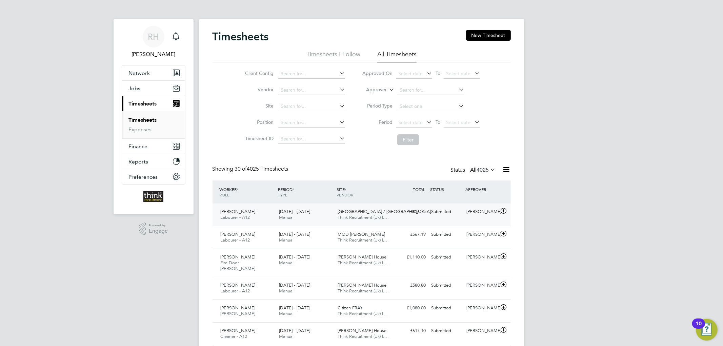
click at [326, 212] on div "[DATE] - [DATE] Manual" at bounding box center [305, 214] width 59 height 17
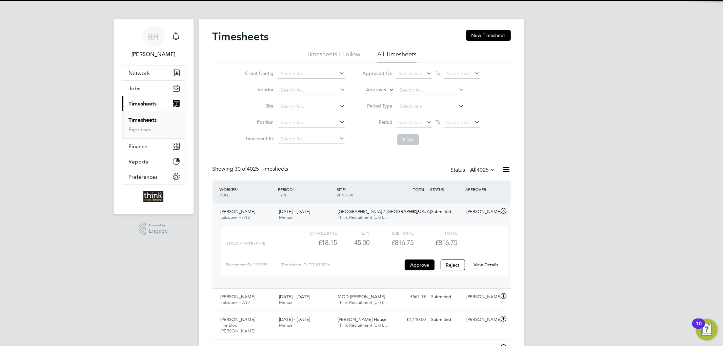
click at [326, 212] on div "[DATE] - [DATE] Manual" at bounding box center [305, 214] width 59 height 17
